Goal: Information Seeking & Learning: Check status

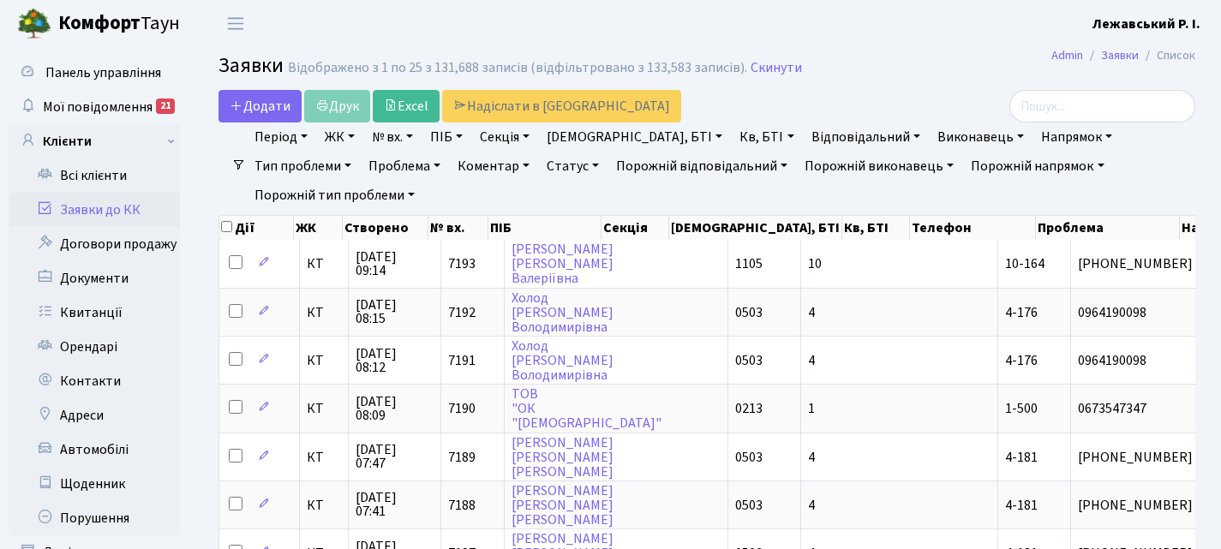
select select "25"
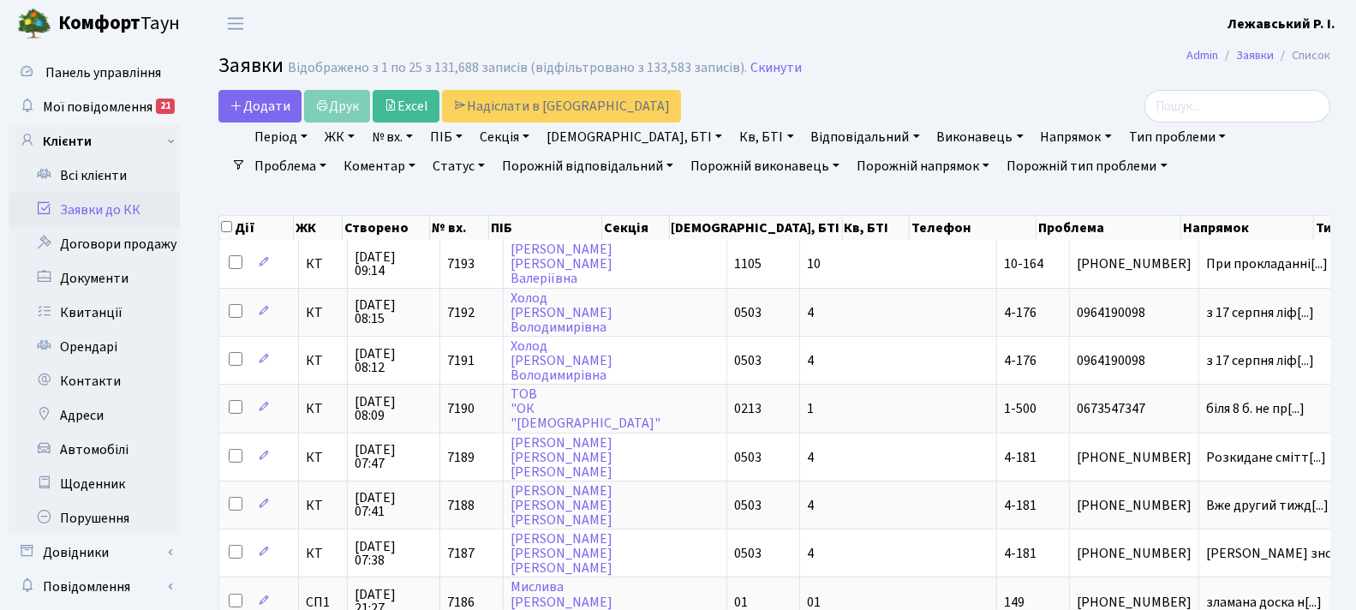
drag, startPoint x: 1177, startPoint y: 0, endPoint x: 885, endPoint y: 60, distance: 298.2
click at [885, 60] on h2 "Заявки Відображено з 1 по 25 з 131,688 записів (відфільтровано з 133,583 записі…" at bounding box center [774, 68] width 1112 height 29
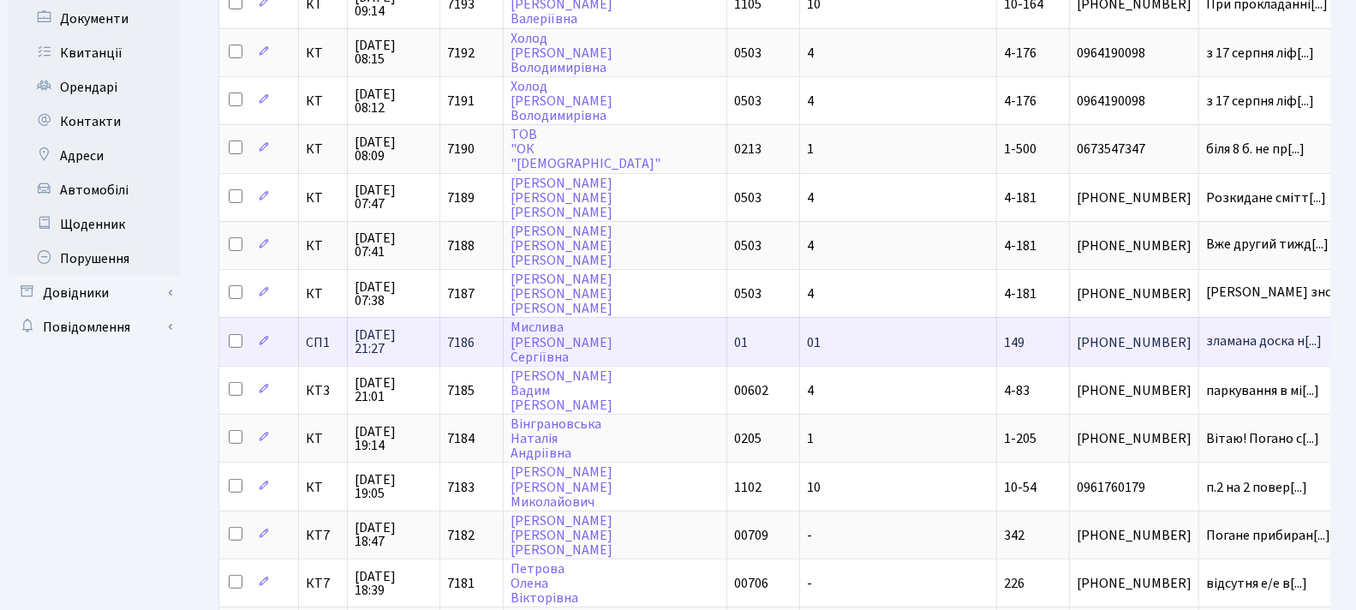
scroll to position [285, 0]
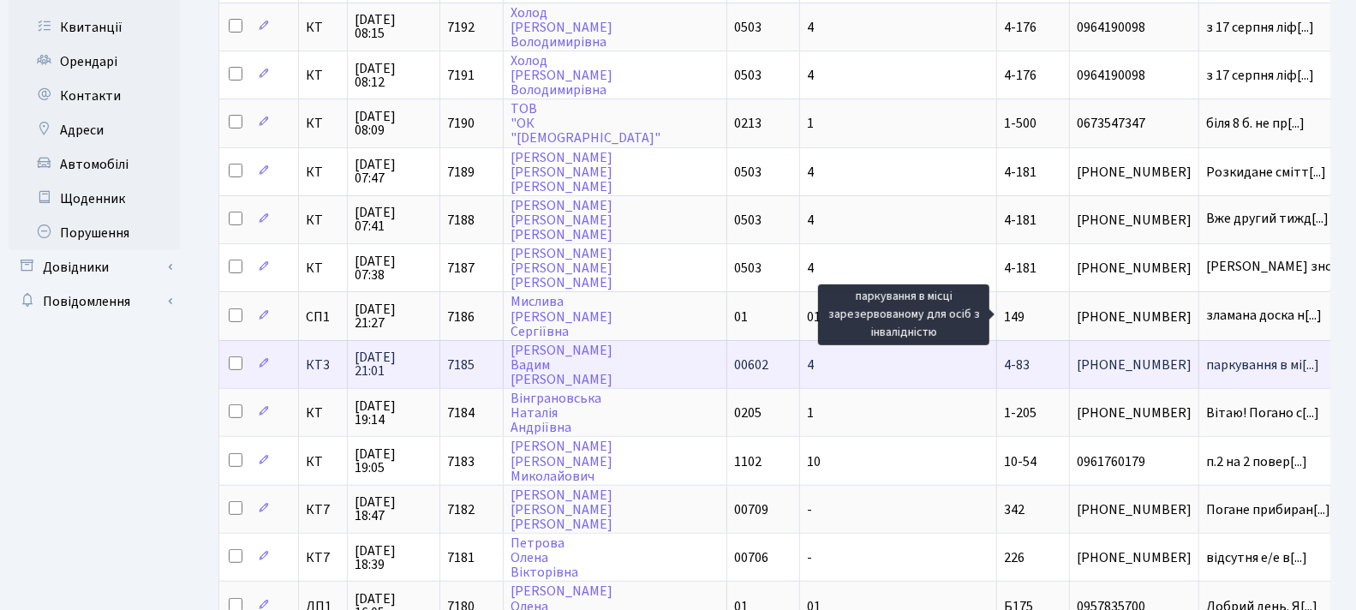
click at [1206, 356] on span "паркування в мі[...]" at bounding box center [1262, 365] width 113 height 19
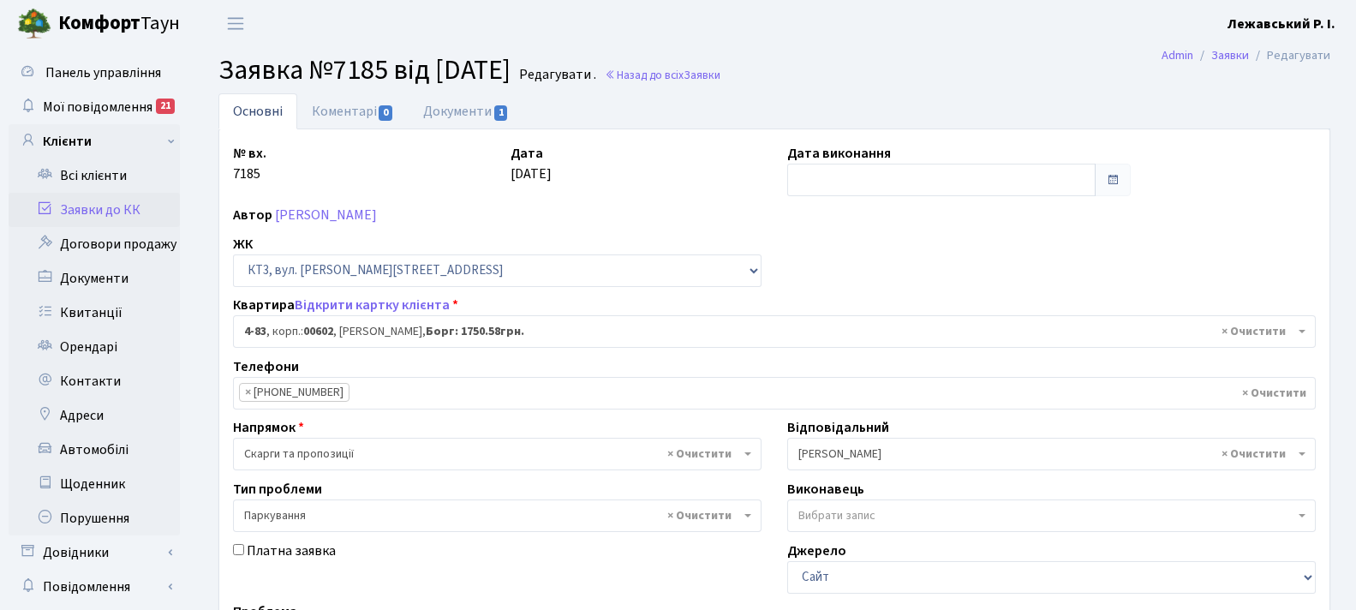
select select "16542"
select select "66"
click at [455, 103] on link "Документи 1" at bounding box center [466, 110] width 115 height 35
select select "25"
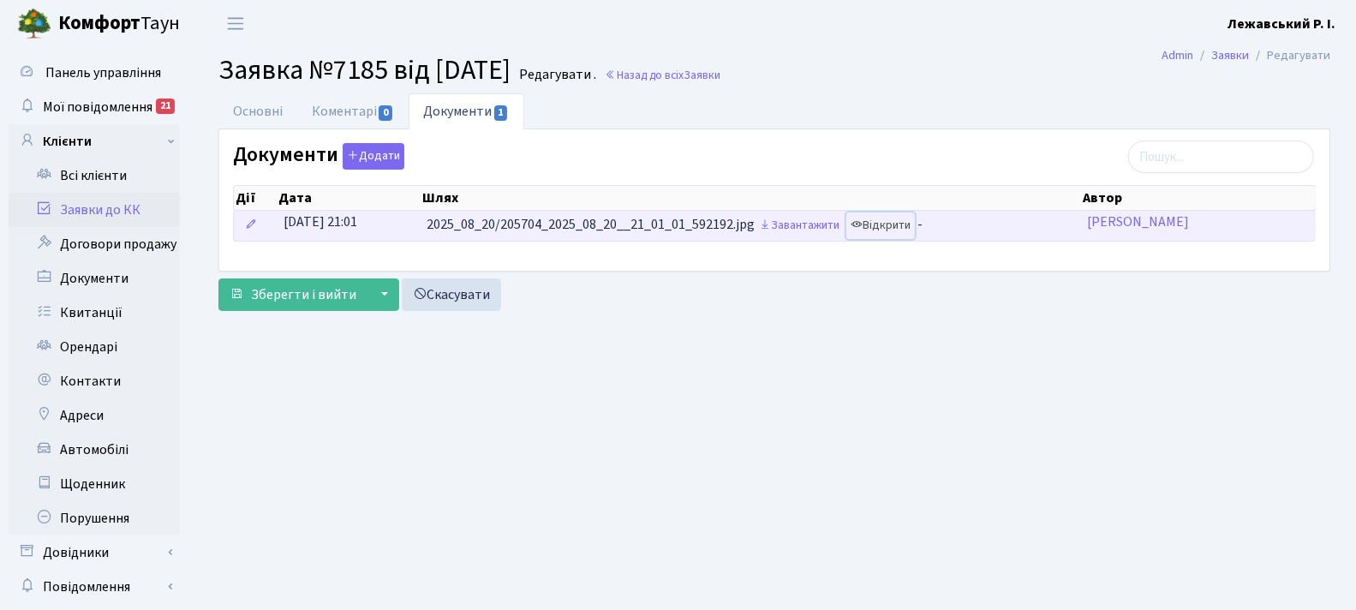
click at [887, 219] on link "Відкрити" at bounding box center [880, 225] width 69 height 27
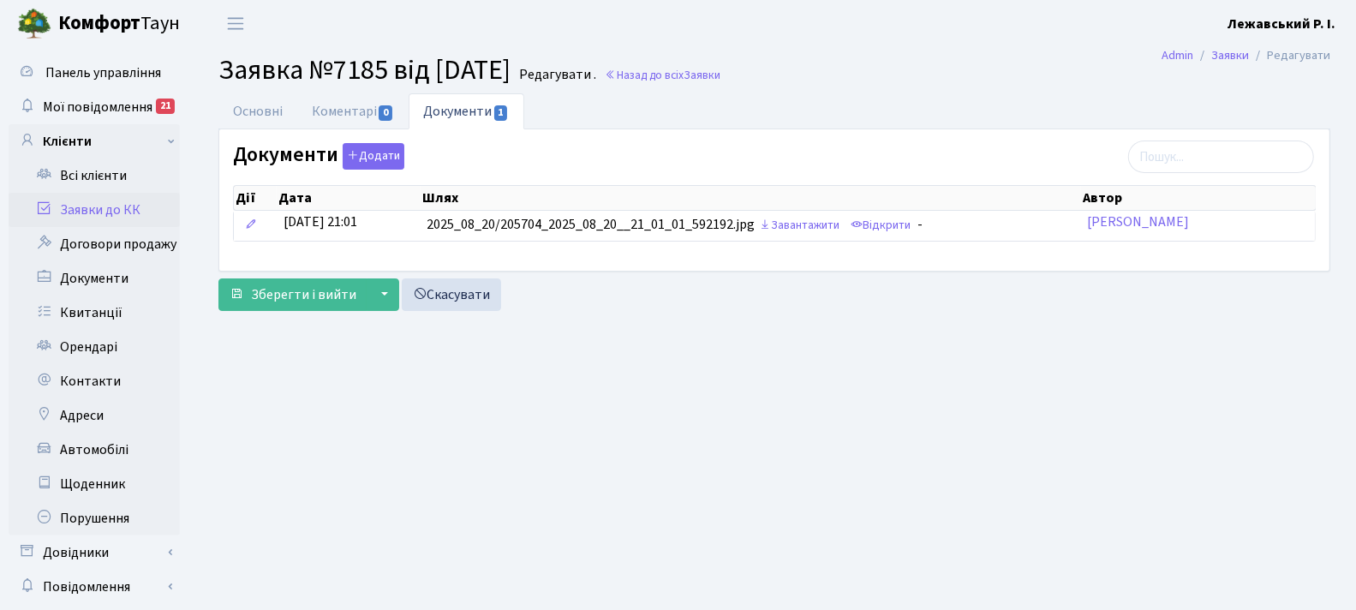
click at [103, 207] on link "Заявки до КК" at bounding box center [94, 210] width 171 height 34
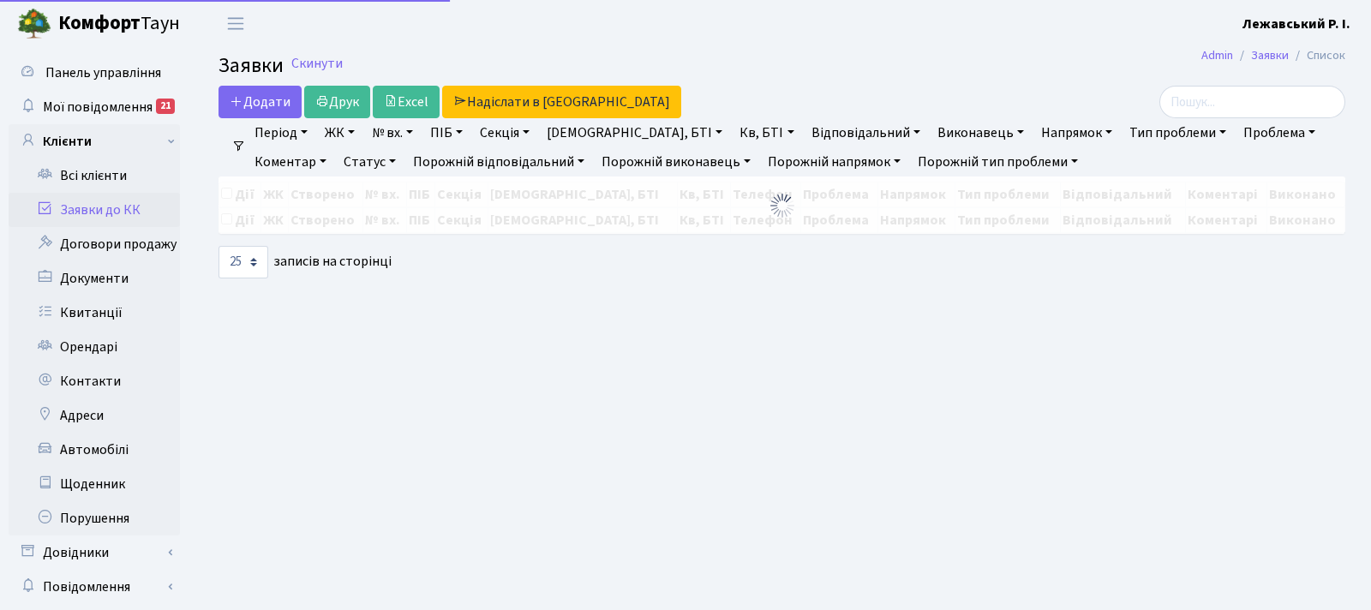
select select "25"
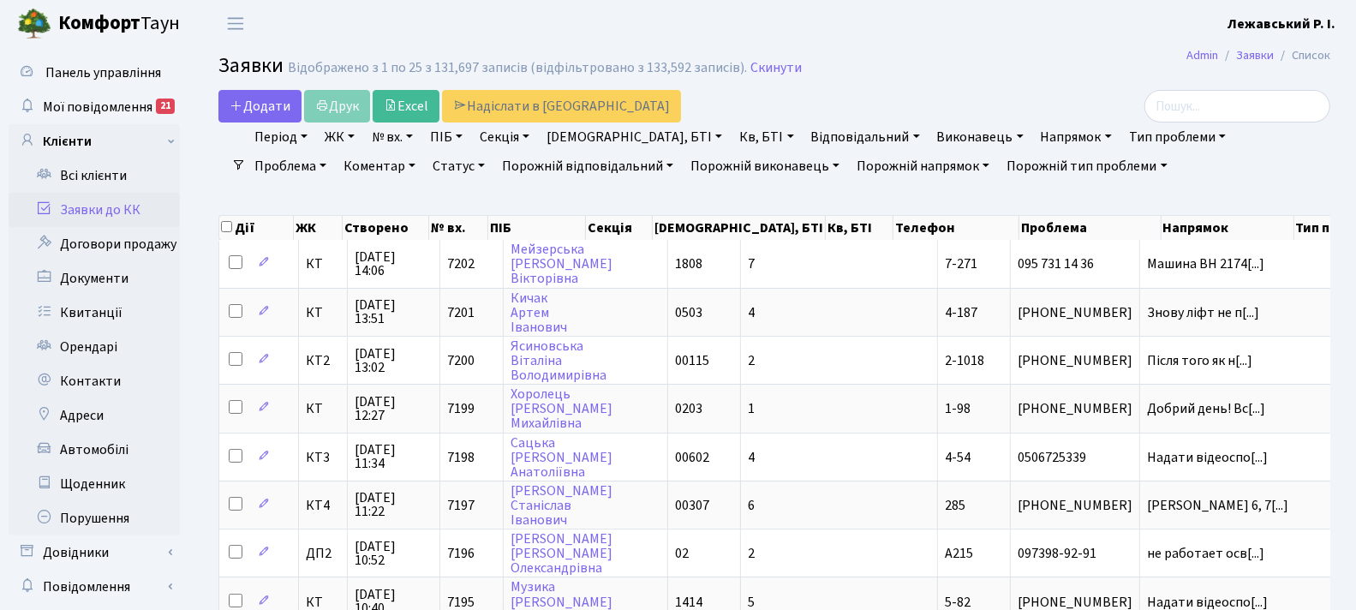
click at [850, 160] on link "Порожній напрямок" at bounding box center [923, 166] width 147 height 29
click at [713, 161] on link "Порожній виконавець" at bounding box center [765, 166] width 163 height 29
click at [804, 135] on link "Відповідальний" at bounding box center [865, 137] width 123 height 29
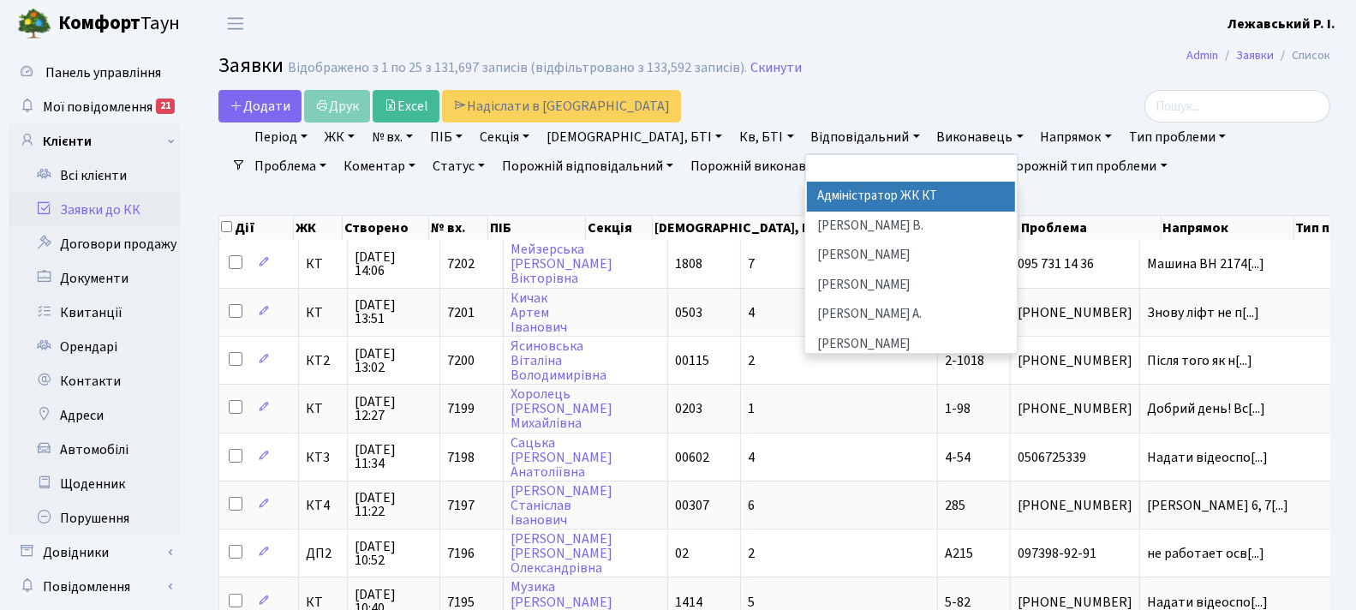
click at [808, 162] on input "search" at bounding box center [838, 168] width 60 height 27
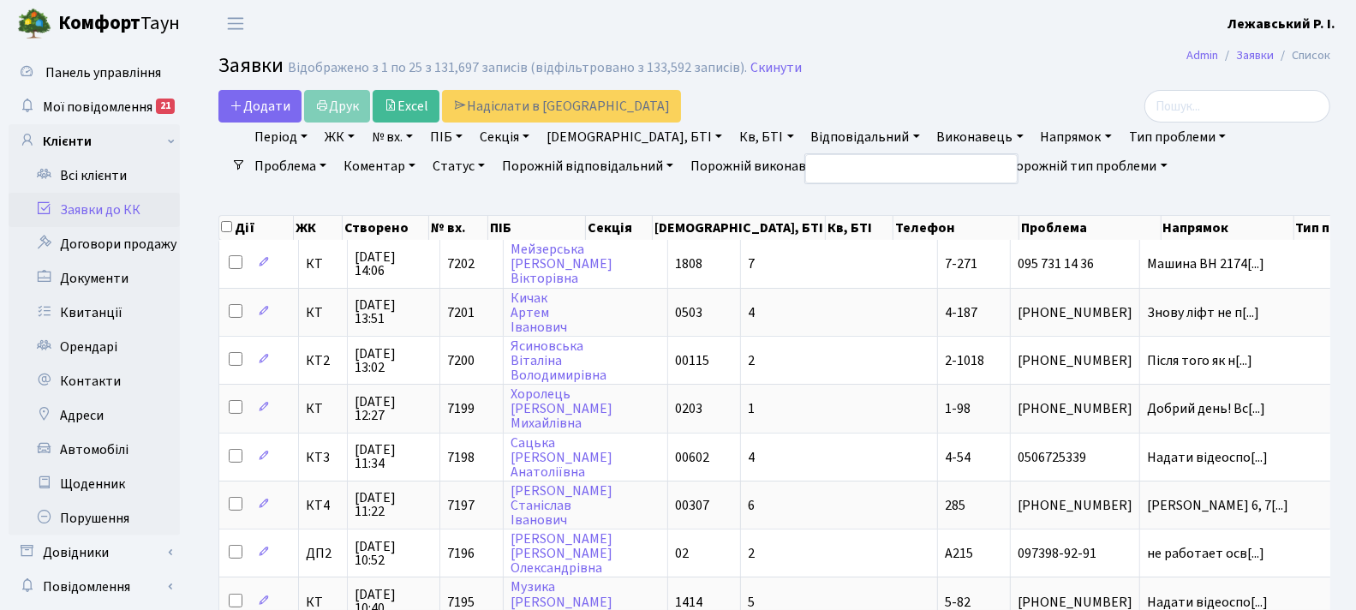
type input "k"
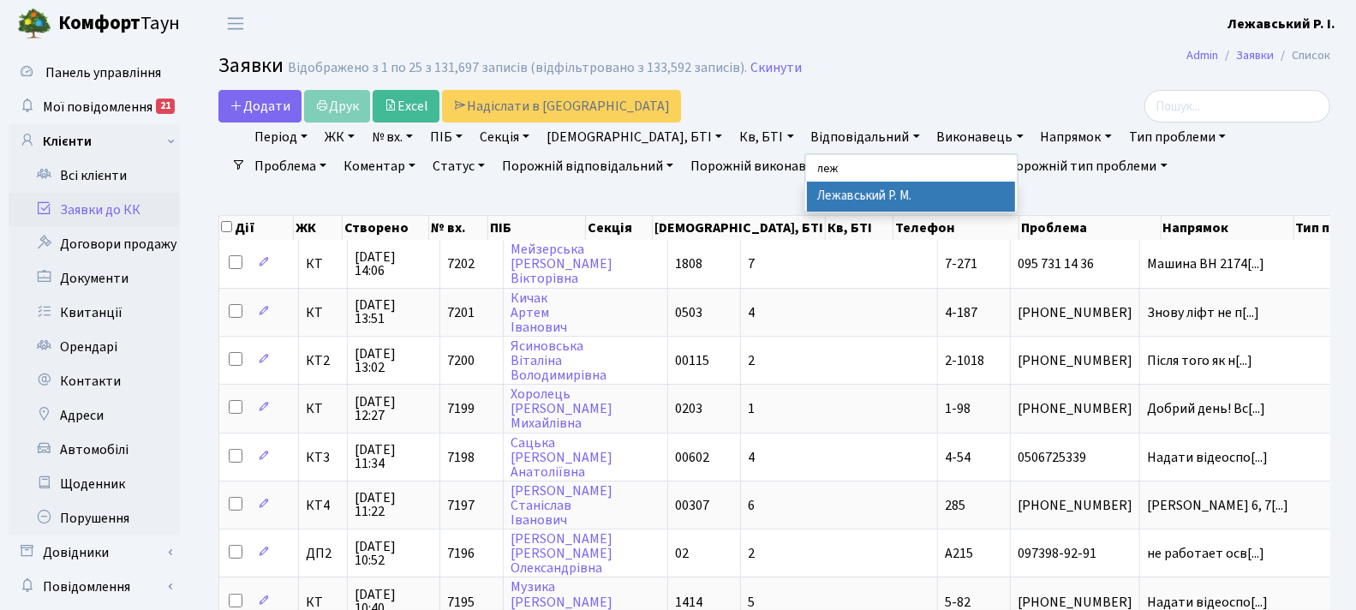
type input "леж"
click at [807, 188] on li "Лежавський Р. М." at bounding box center [911, 197] width 208 height 30
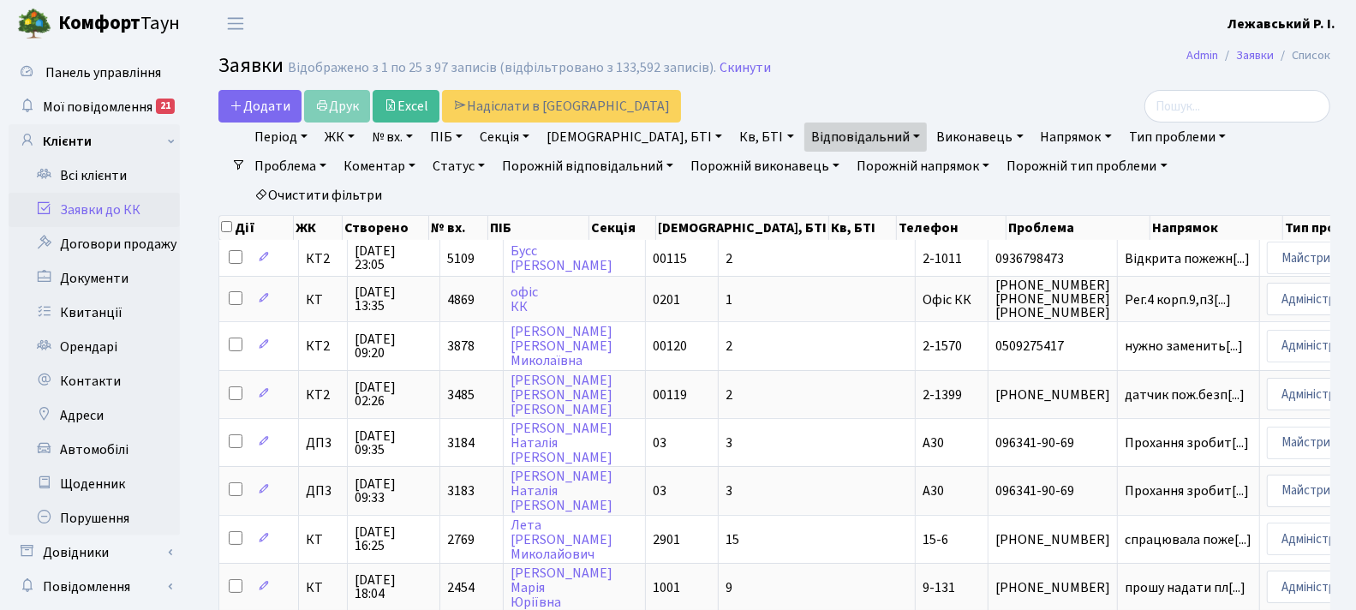
click at [815, 139] on link "Відповідальний" at bounding box center [865, 137] width 123 height 29
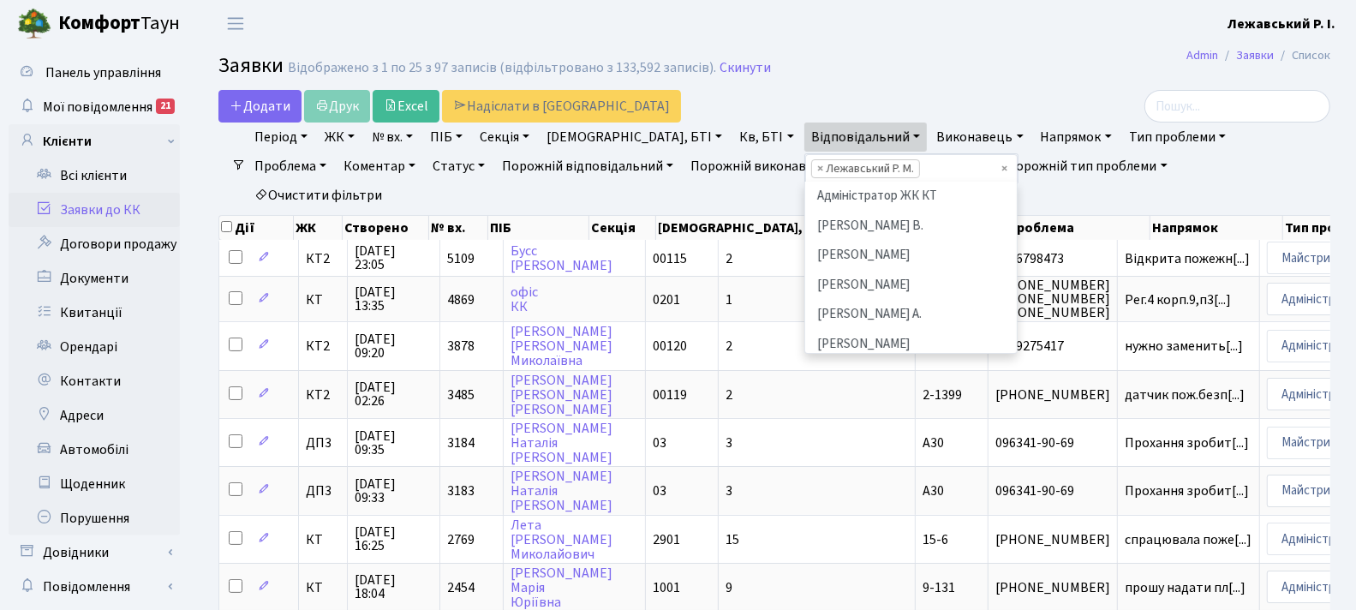
scroll to position [384, 0]
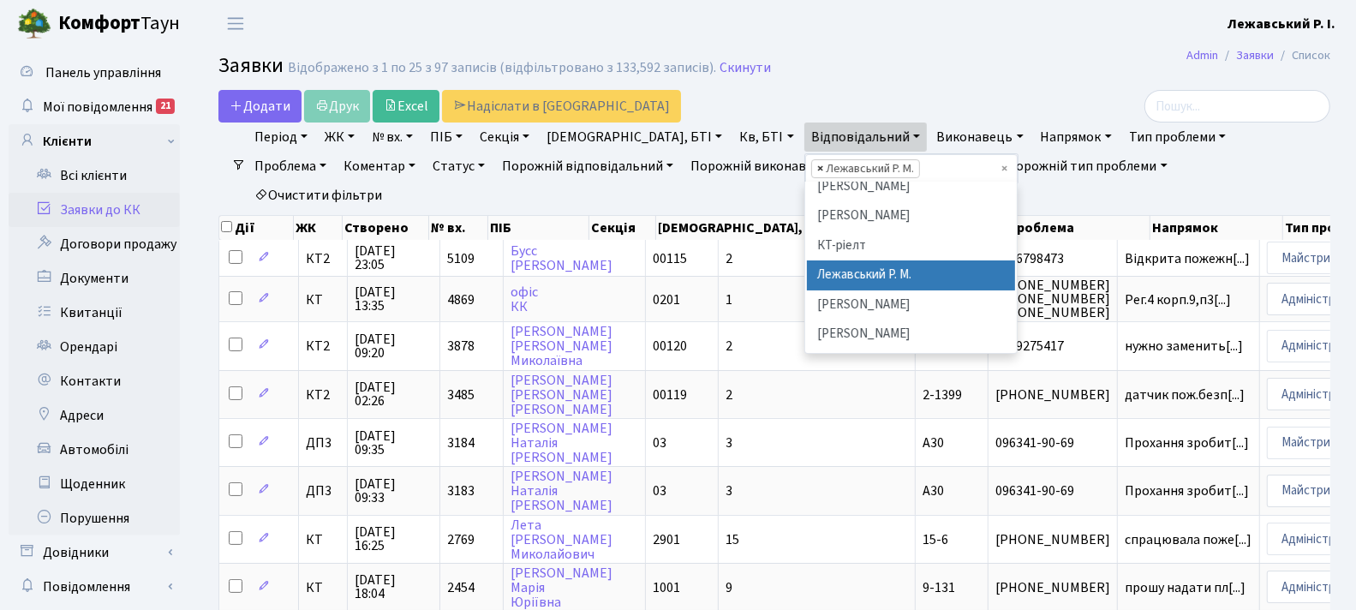
click at [817, 168] on span "×" at bounding box center [820, 168] width 6 height 17
